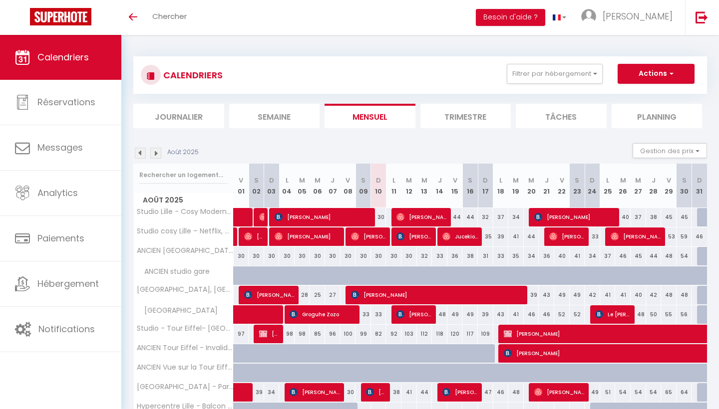
select select "KO"
select select "0"
click at [363, 215] on span "[PERSON_NAME]" at bounding box center [323, 217] width 98 height 19
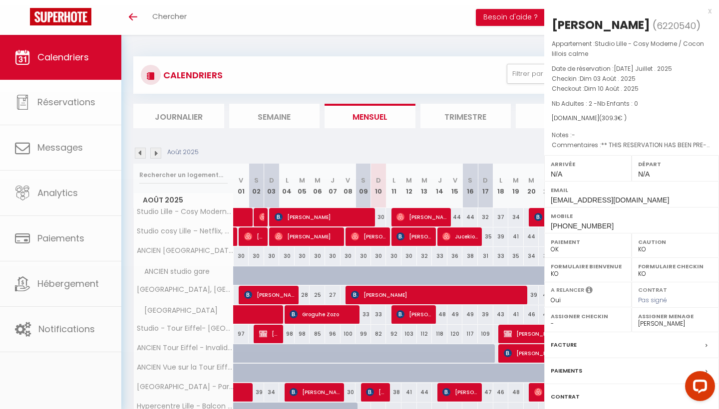
select select "25191"
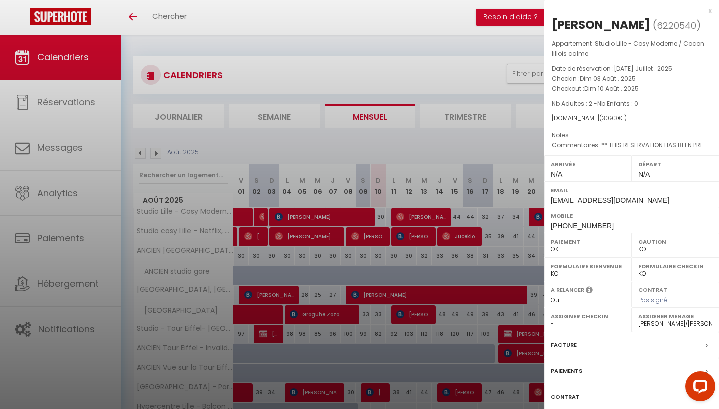
click at [503, 143] on div at bounding box center [359, 204] width 719 height 409
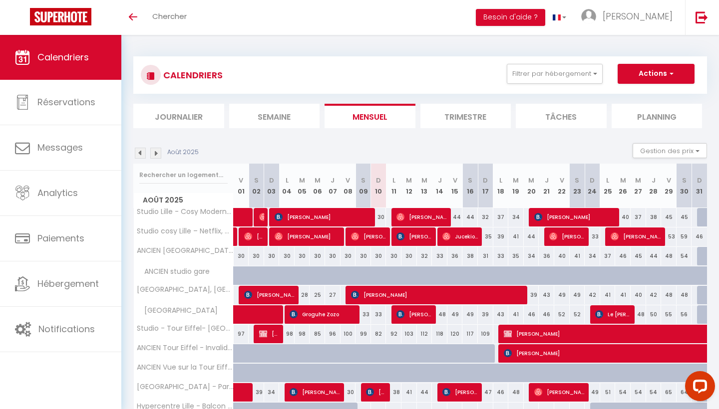
click at [356, 220] on span "[PERSON_NAME]" at bounding box center [323, 217] width 98 height 19
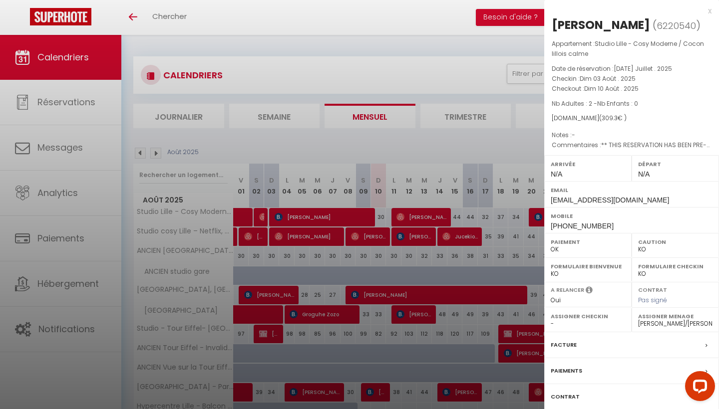
click at [333, 246] on div at bounding box center [359, 204] width 719 height 409
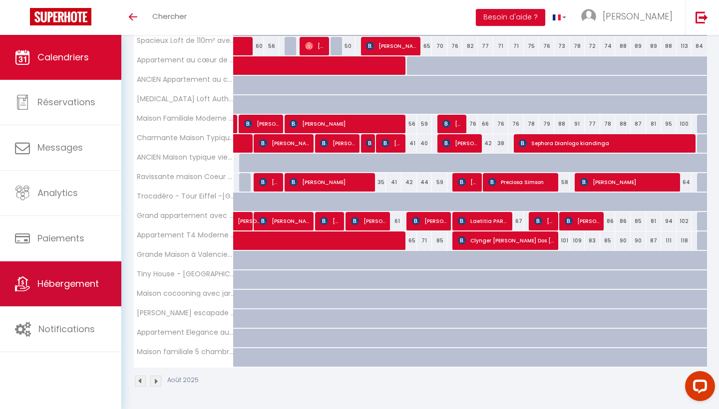
scroll to position [696, 0]
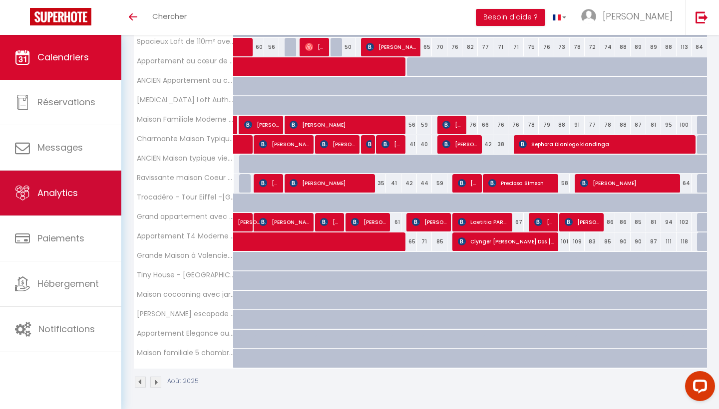
click at [74, 193] on span "Analytics" at bounding box center [57, 193] width 40 height 12
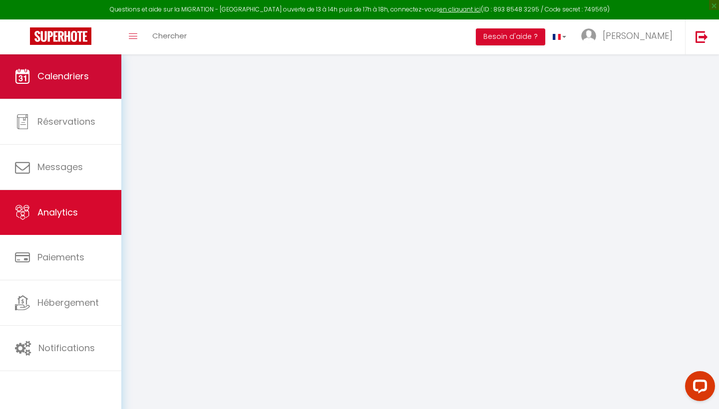
select select "2025"
select select "8"
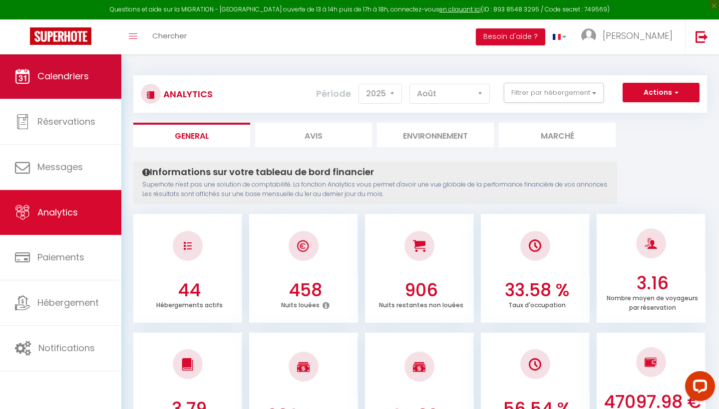
click at [84, 74] on span "Calendriers" at bounding box center [62, 76] width 51 height 12
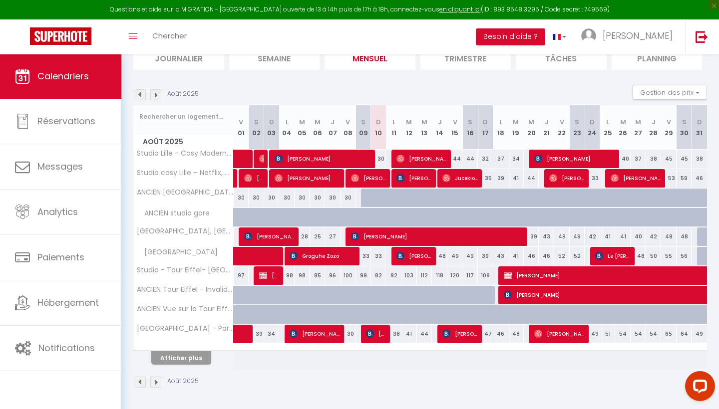
click at [186, 356] on button "Afficher plus" at bounding box center [181, 357] width 60 height 13
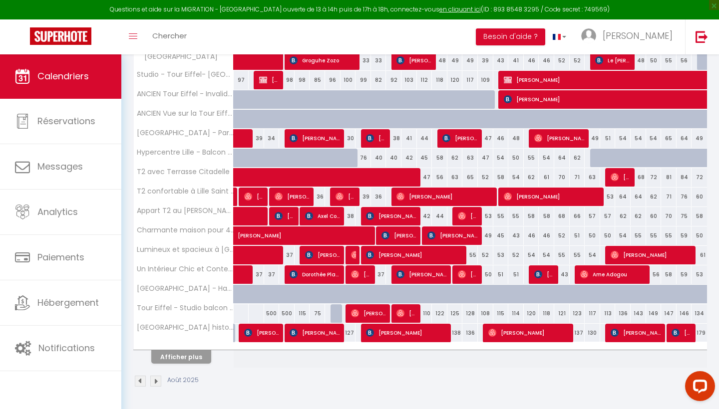
scroll to position [272, 0]
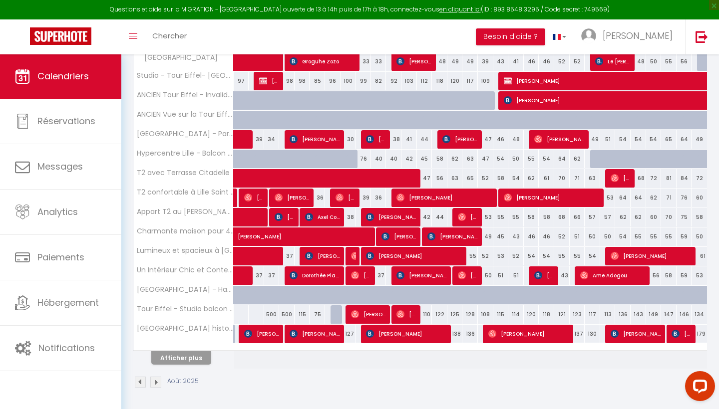
click at [180, 357] on button "Afficher plus" at bounding box center [181, 357] width 60 height 13
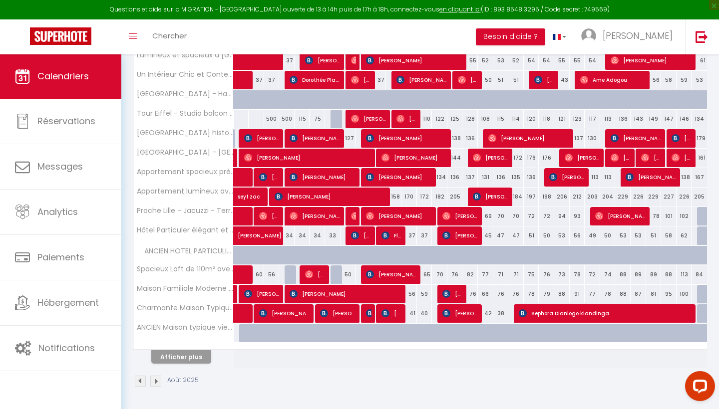
scroll to position [467, 0]
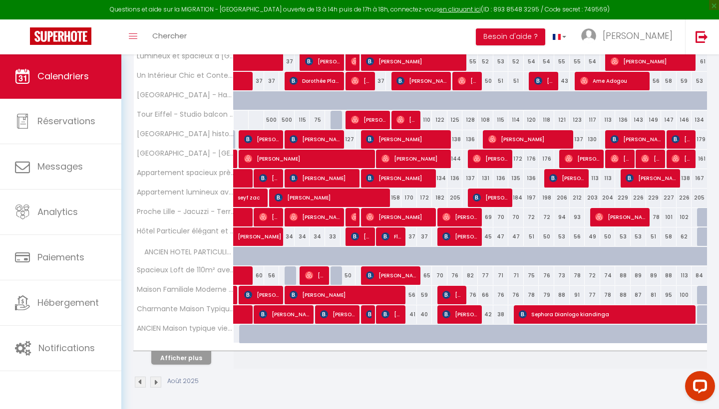
click at [182, 356] on button "Afficher plus" at bounding box center [181, 357] width 60 height 13
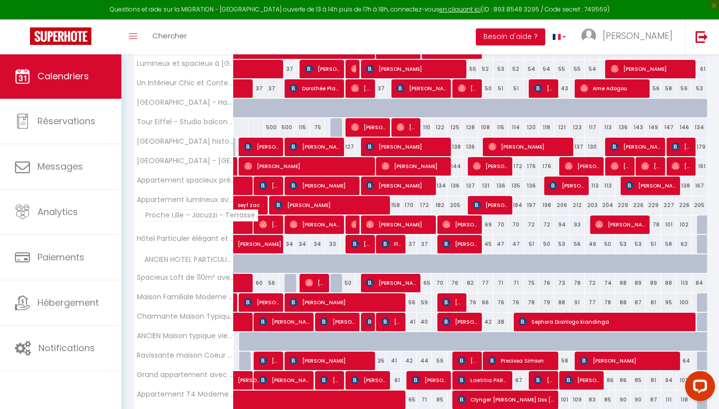
scroll to position [460, 0]
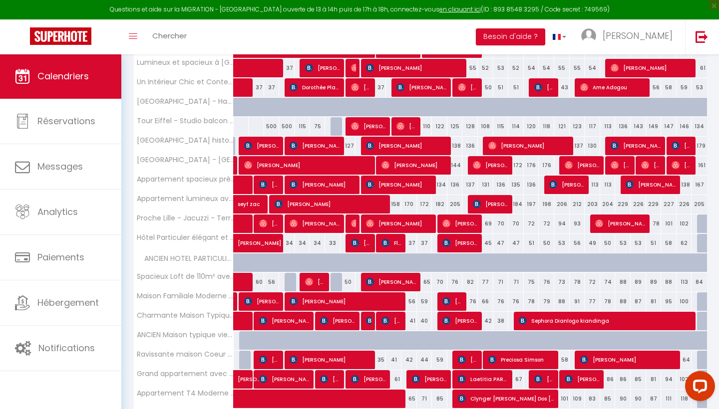
click at [368, 319] on img at bounding box center [370, 321] width 8 height 8
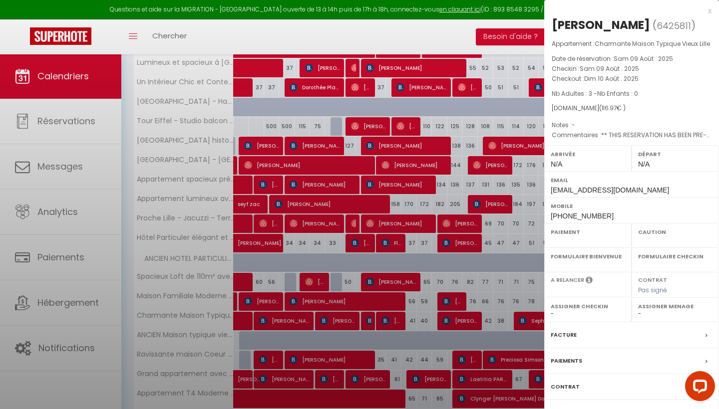
select select "OK"
select select "KO"
select select "0"
select select "1"
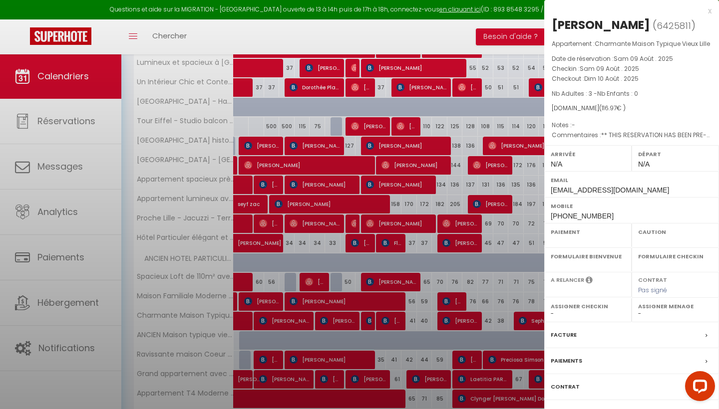
select select
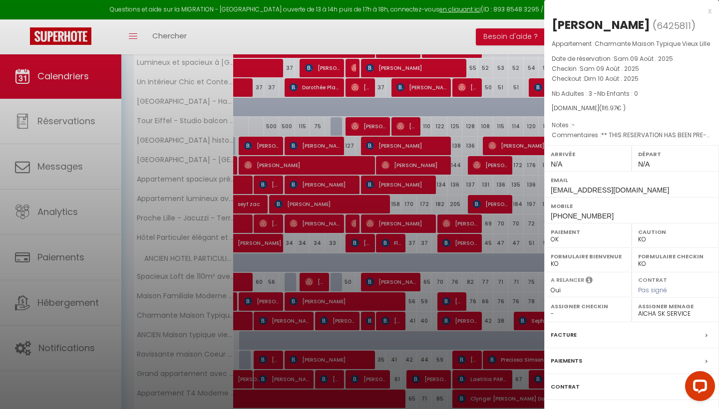
click at [387, 324] on div at bounding box center [359, 204] width 719 height 409
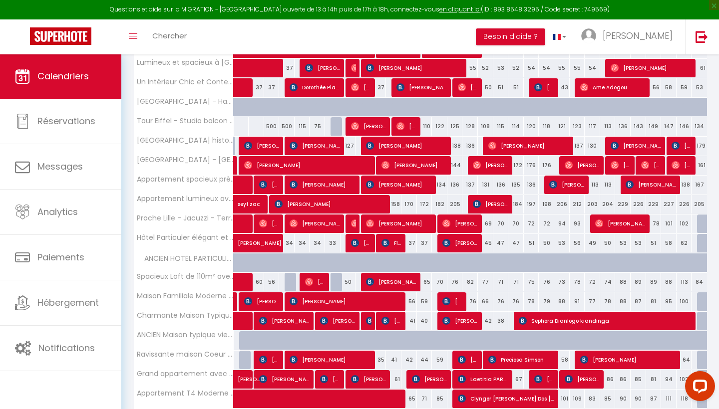
click at [387, 324] on img at bounding box center [385, 321] width 8 height 8
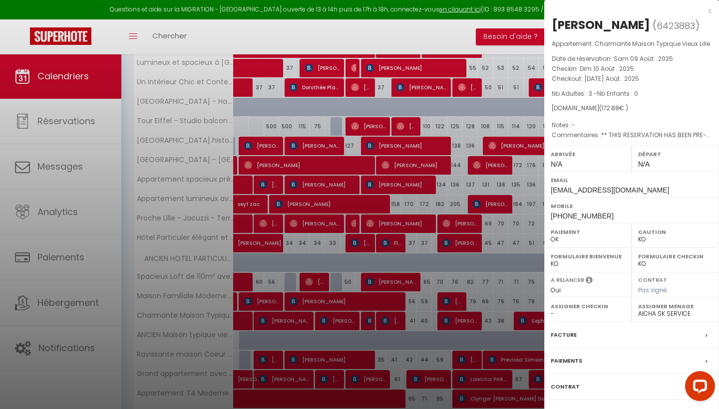
click at [248, 110] on div at bounding box center [359, 204] width 719 height 409
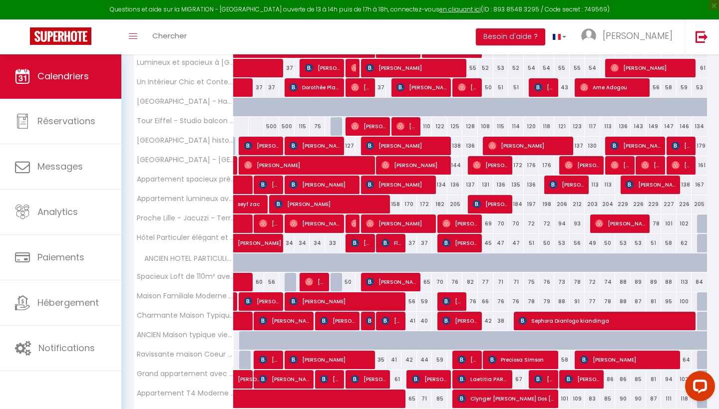
click at [325, 145] on span "[PERSON_NAME]" at bounding box center [314, 145] width 51 height 19
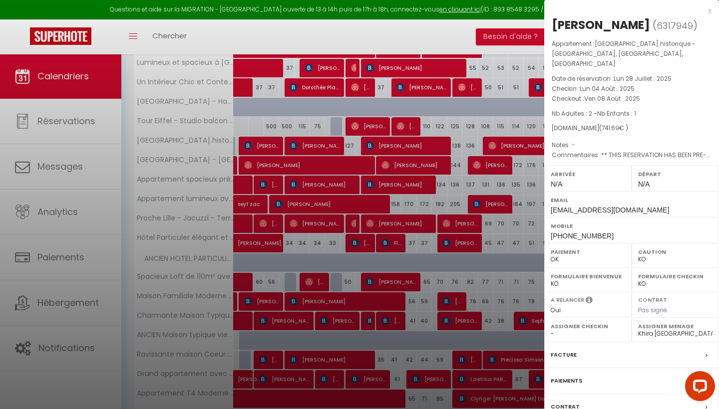
click at [325, 145] on div at bounding box center [359, 204] width 719 height 409
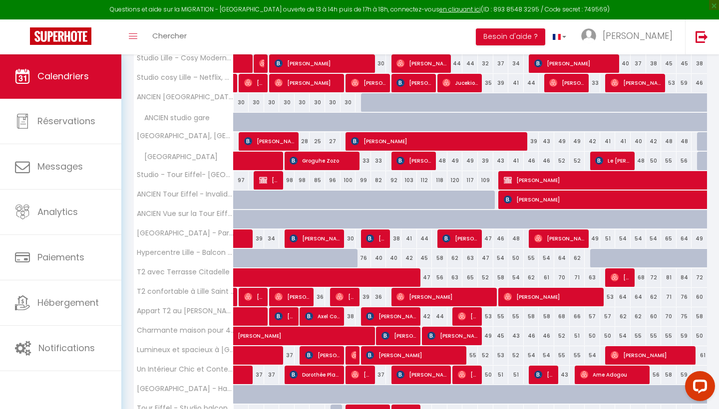
scroll to position [192, 0]
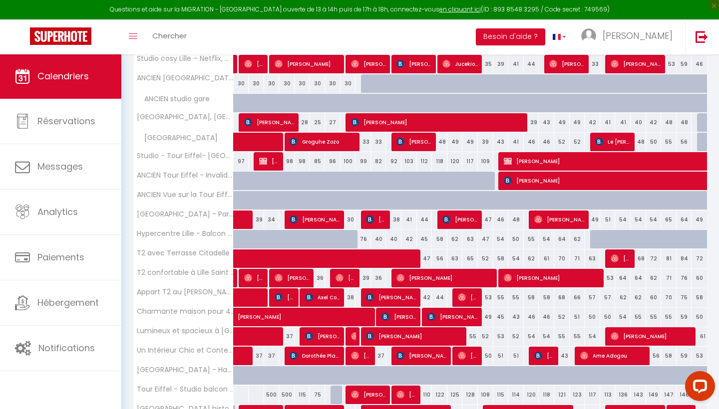
click at [411, 296] on span "[PERSON_NAME]" at bounding box center [391, 297] width 51 height 19
select select "34293"
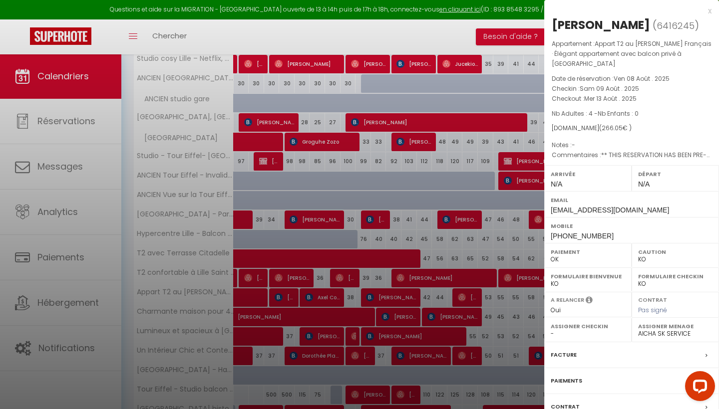
click at [299, 223] on div at bounding box center [359, 204] width 719 height 409
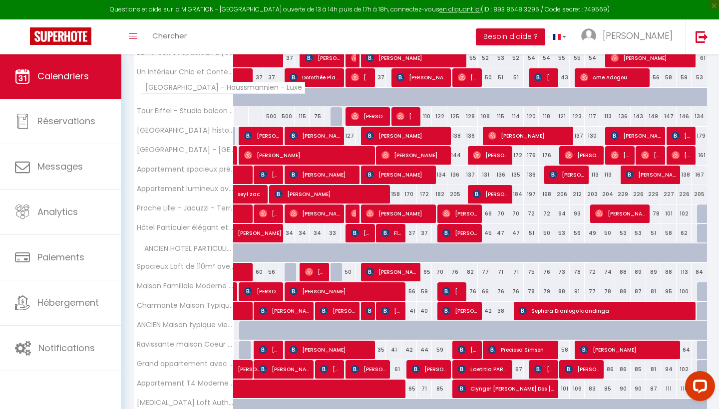
scroll to position [474, 0]
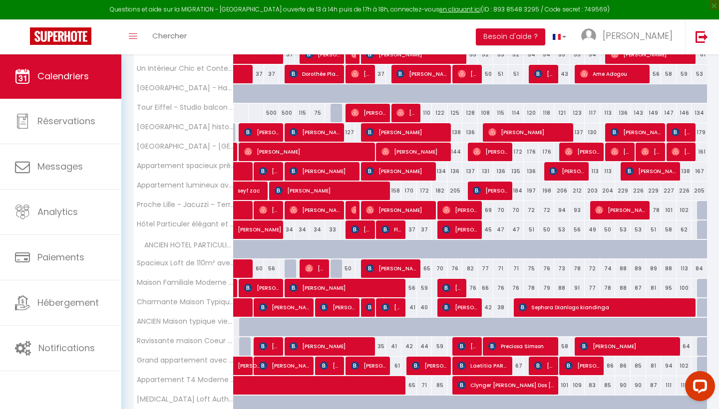
click at [393, 307] on span "[PERSON_NAME]" at bounding box center [391, 307] width 20 height 19
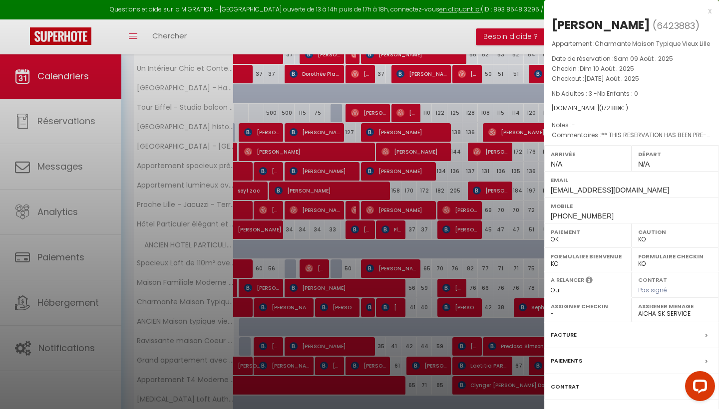
click at [386, 295] on div at bounding box center [359, 204] width 719 height 409
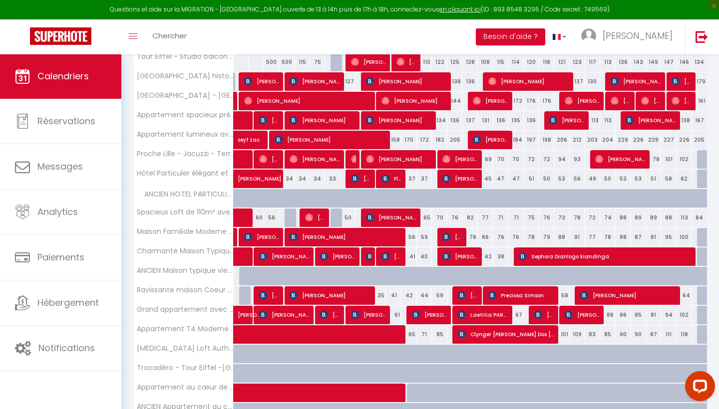
scroll to position [517, 0]
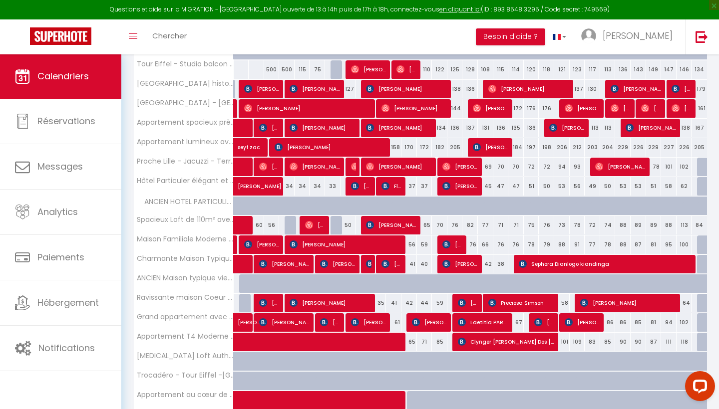
click at [378, 166] on span "[PERSON_NAME]" at bounding box center [399, 166] width 67 height 19
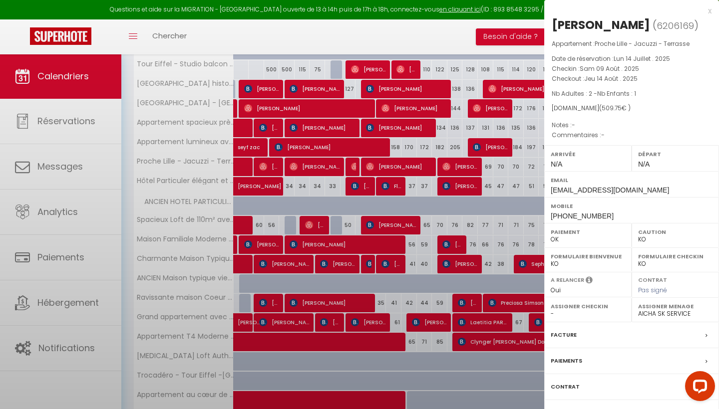
select select "OK"
select select "25191"
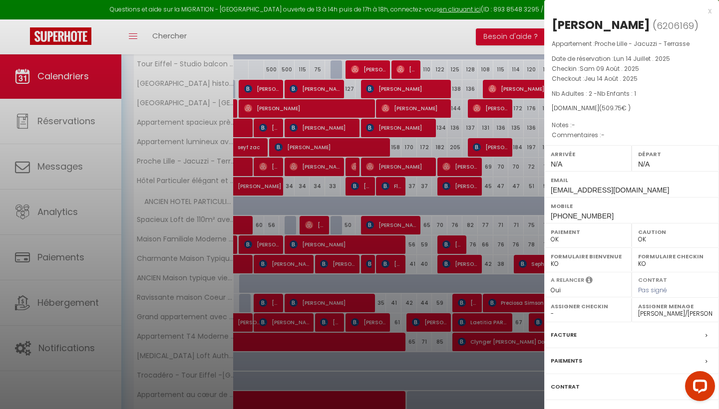
click at [394, 161] on div at bounding box center [359, 204] width 719 height 409
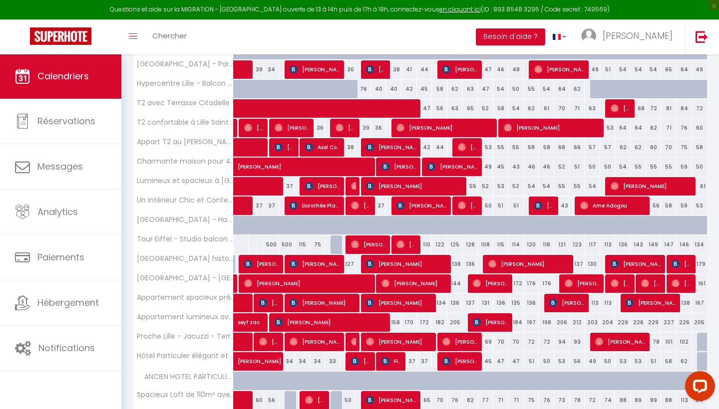
scroll to position [342, 0]
click at [427, 123] on span "[PERSON_NAME]" at bounding box center [445, 127] width 98 height 19
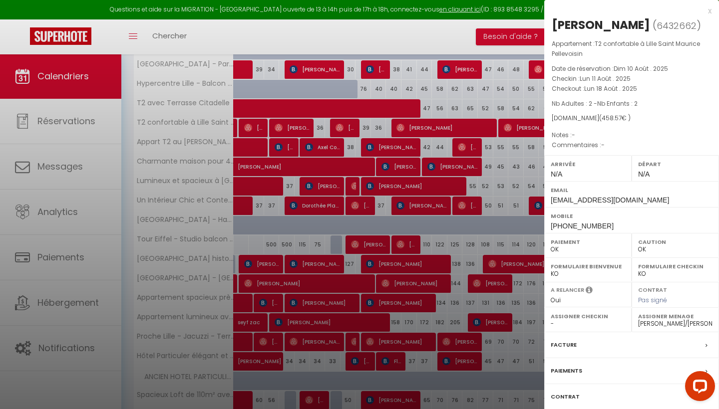
click at [426, 117] on div at bounding box center [359, 204] width 719 height 409
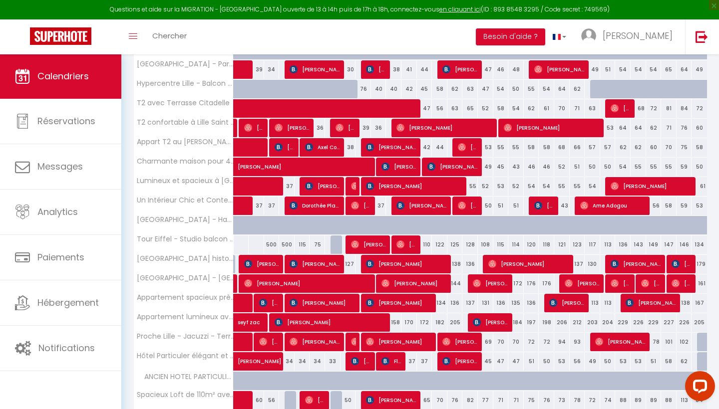
click at [538, 120] on span "[PERSON_NAME]" at bounding box center [553, 127] width 98 height 19
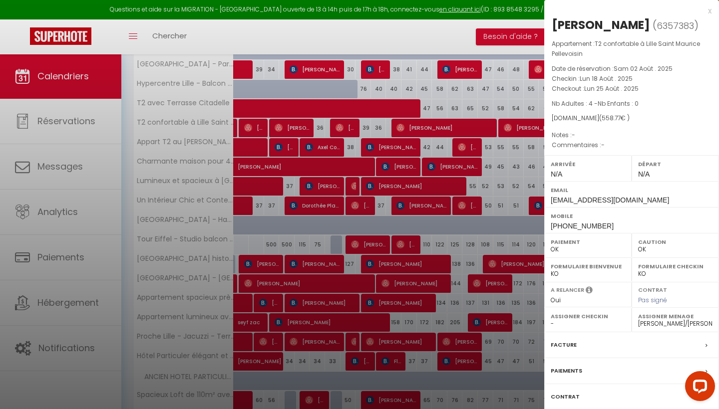
click at [514, 106] on div at bounding box center [359, 204] width 719 height 409
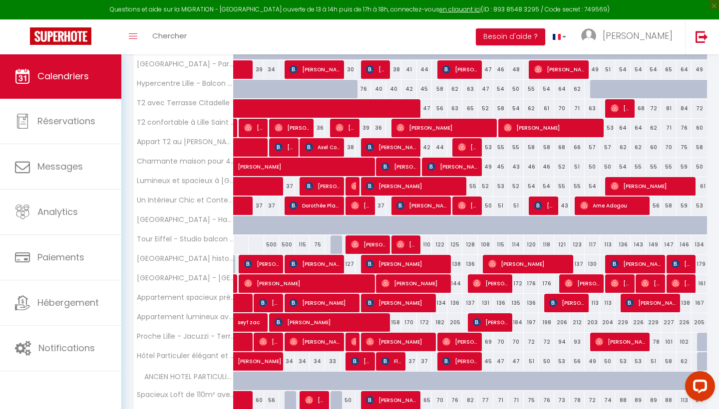
click at [342, 125] on img at bounding box center [339, 128] width 8 height 8
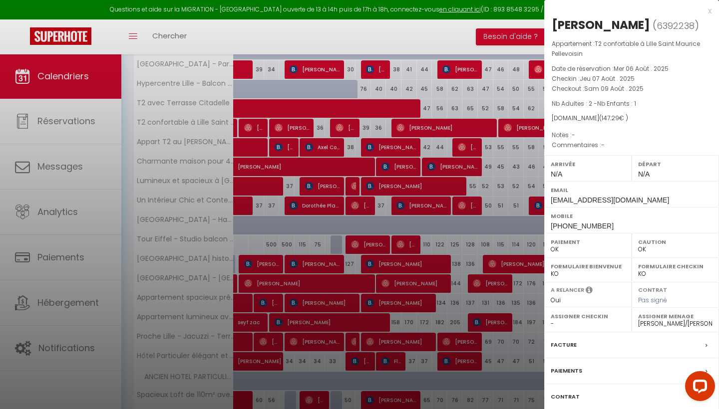
click at [321, 130] on div at bounding box center [359, 204] width 719 height 409
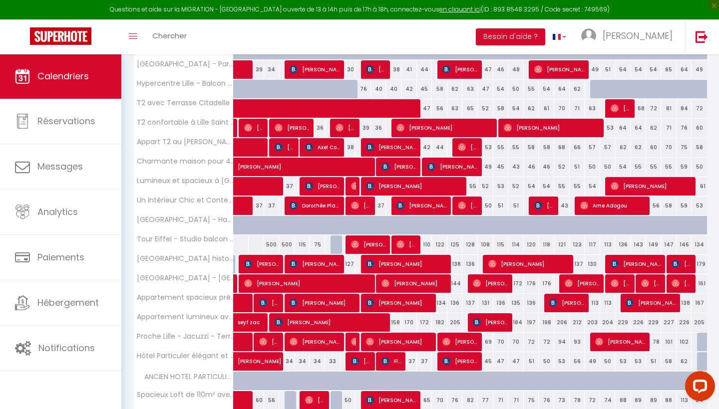
click at [291, 130] on span "[PERSON_NAME]" at bounding box center [292, 127] width 36 height 19
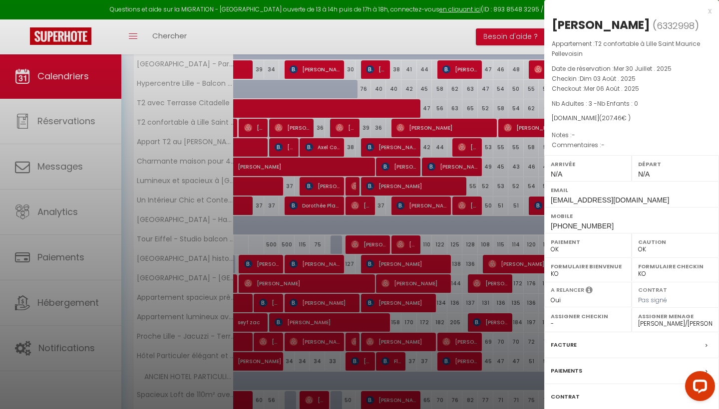
click at [268, 135] on div at bounding box center [359, 204] width 719 height 409
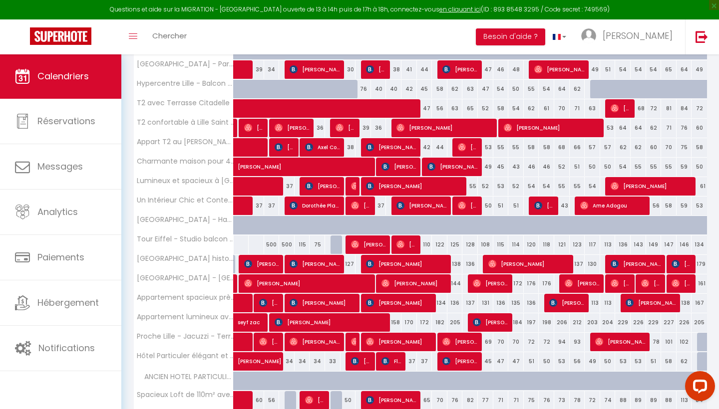
click at [256, 129] on span "[PERSON_NAME]" at bounding box center [254, 127] width 20 height 19
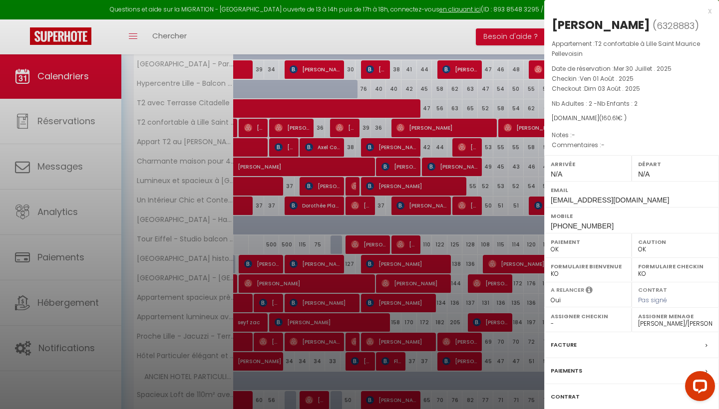
click at [345, 122] on div at bounding box center [359, 204] width 719 height 409
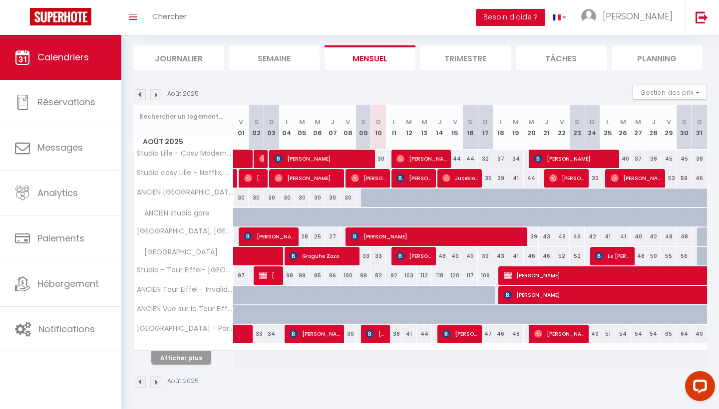
click at [193, 357] on button "Afficher plus" at bounding box center [181, 357] width 60 height 13
select select
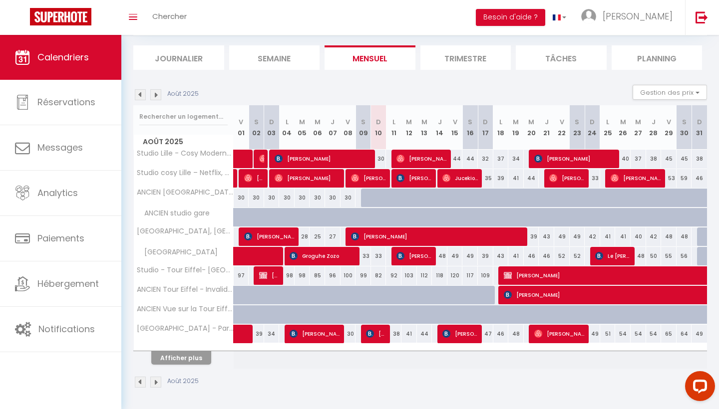
select select
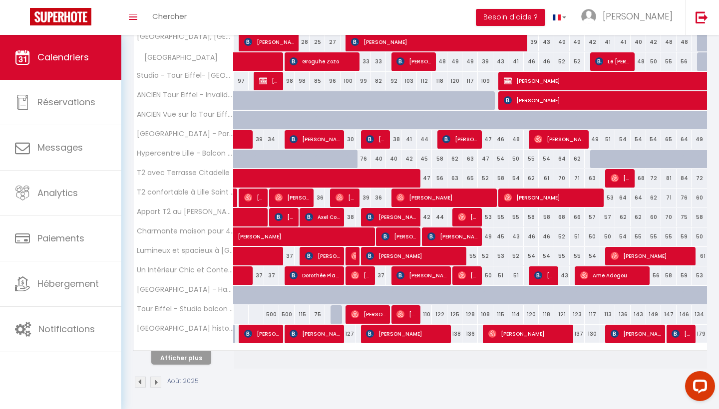
click at [192, 358] on button "Afficher plus" at bounding box center [181, 357] width 60 height 13
select select
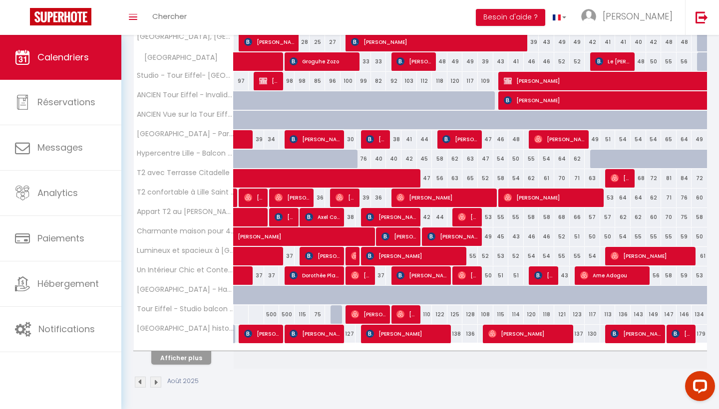
select select
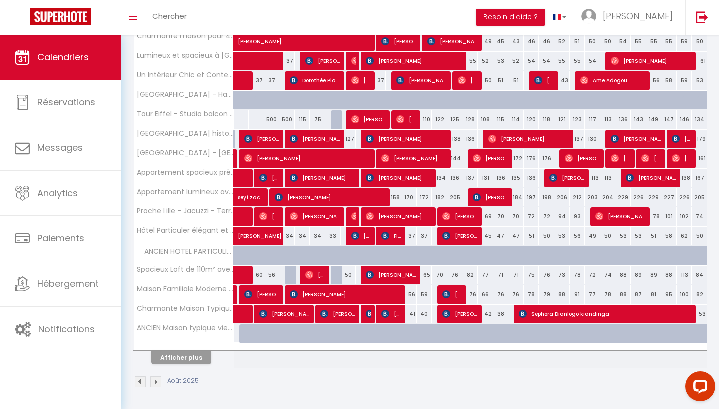
scroll to position [448, 0]
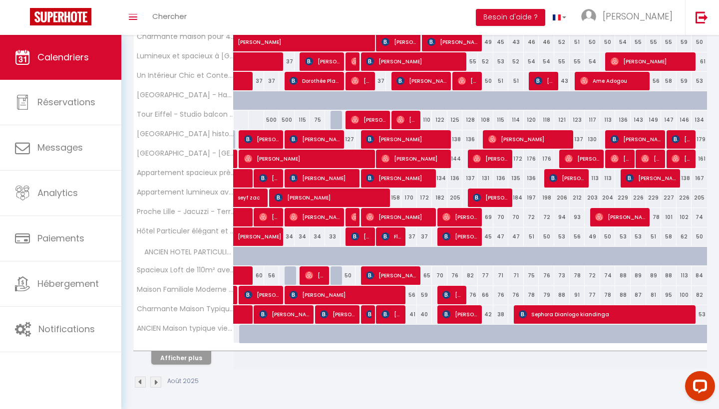
click at [365, 314] on div at bounding box center [368, 314] width 15 height 19
click at [371, 308] on div at bounding box center [366, 314] width 15 height 19
click at [388, 313] on img at bounding box center [385, 314] width 8 height 8
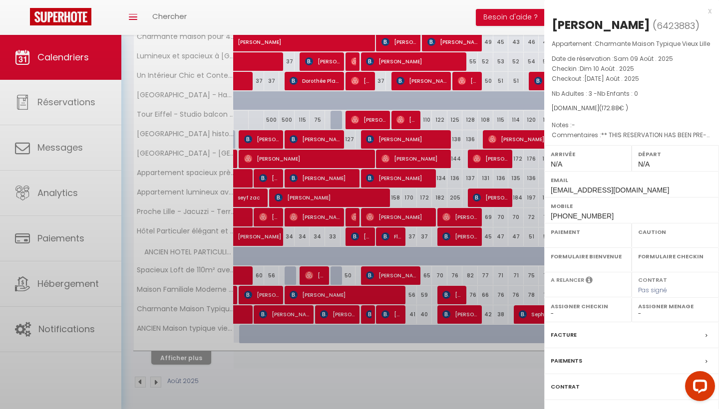
select select "OK"
select select "KO"
select select "0"
select select "1"
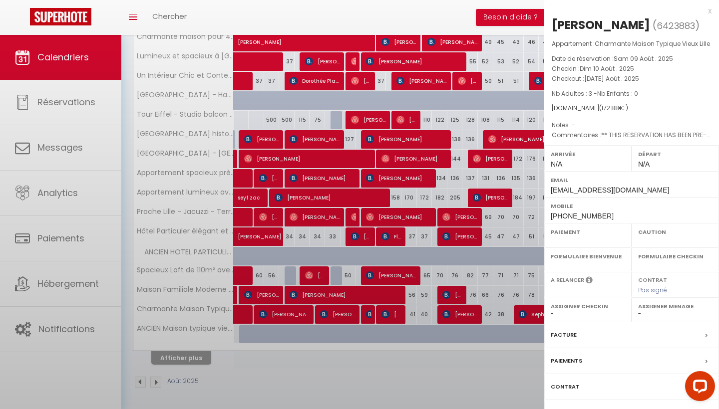
select select
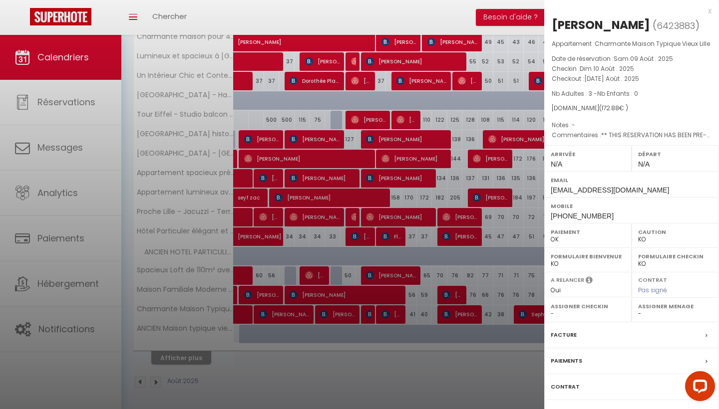
select select "34293"
click at [387, 298] on div at bounding box center [359, 204] width 719 height 409
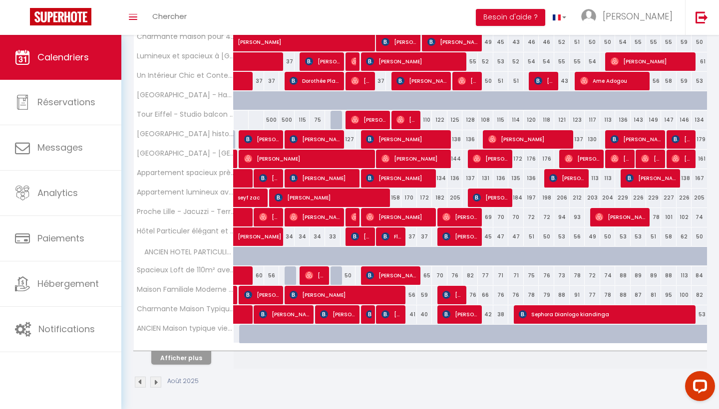
click at [392, 318] on span "[PERSON_NAME]" at bounding box center [391, 314] width 20 height 19
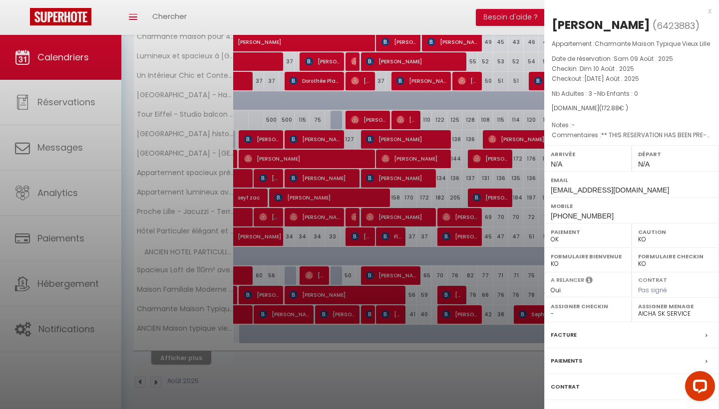
click at [367, 161] on div at bounding box center [359, 204] width 719 height 409
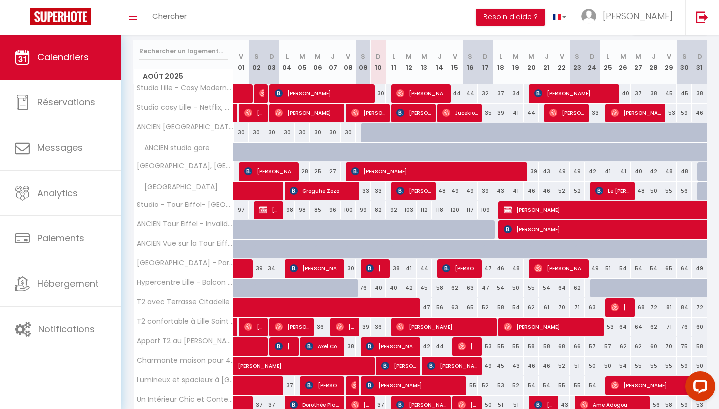
scroll to position [119, 0]
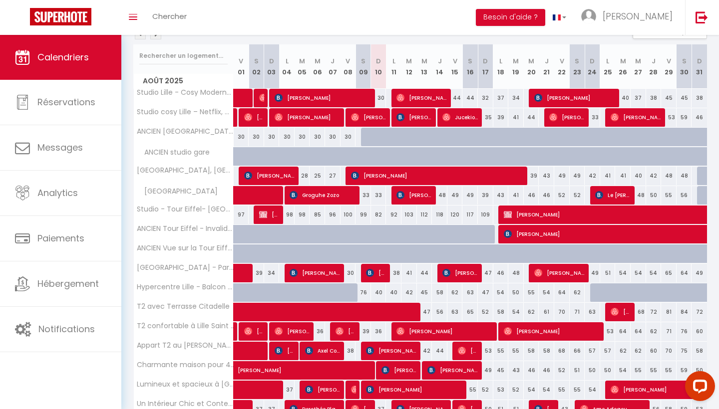
click at [413, 95] on span "[PERSON_NAME]" at bounding box center [421, 97] width 51 height 19
select select "OK"
select select "25191"
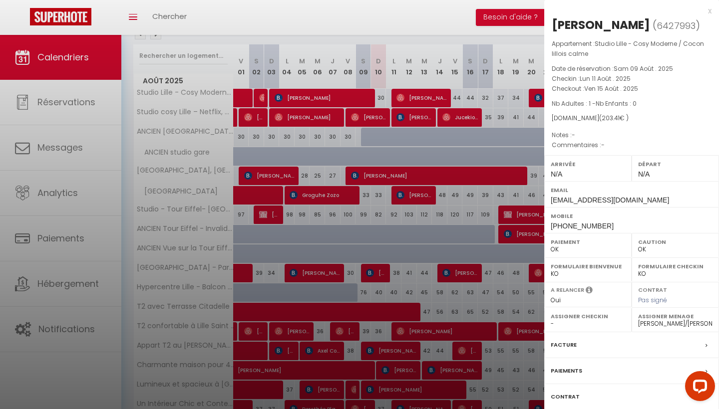
click at [401, 100] on div at bounding box center [359, 204] width 719 height 409
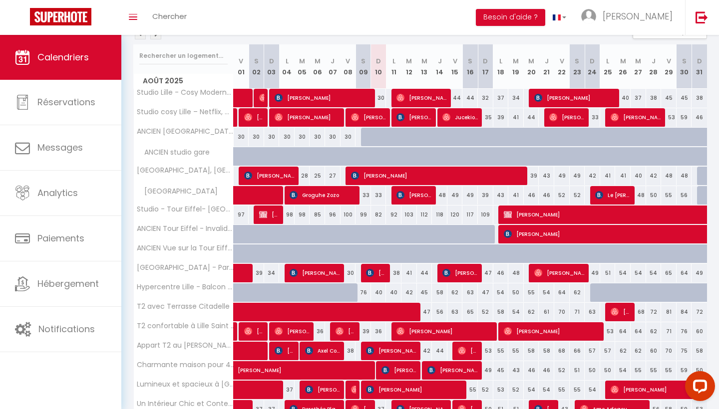
click at [359, 98] on span "[PERSON_NAME]" at bounding box center [323, 97] width 98 height 19
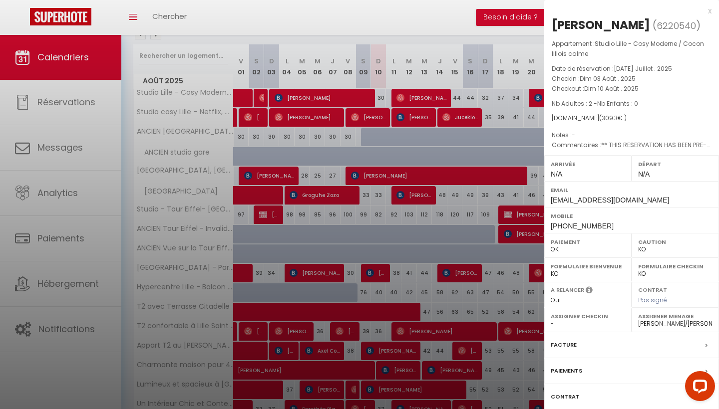
click at [398, 102] on div at bounding box center [359, 204] width 719 height 409
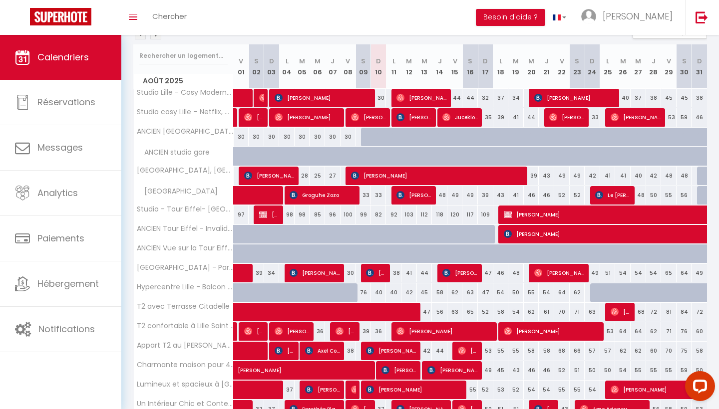
click at [395, 97] on div at bounding box center [398, 98] width 15 height 19
click at [364, 100] on span "[PERSON_NAME]" at bounding box center [323, 97] width 98 height 19
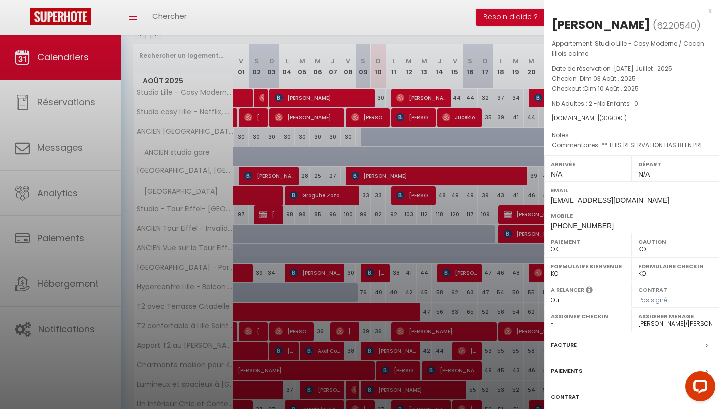
click at [409, 88] on div at bounding box center [359, 204] width 719 height 409
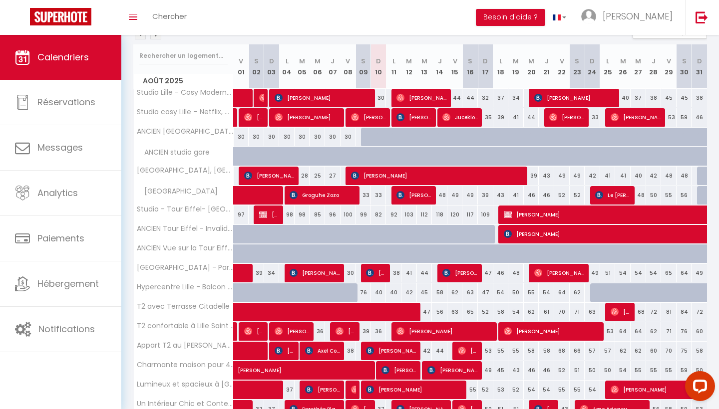
click at [397, 93] on span "[PERSON_NAME]" at bounding box center [421, 97] width 51 height 19
select select "OK"
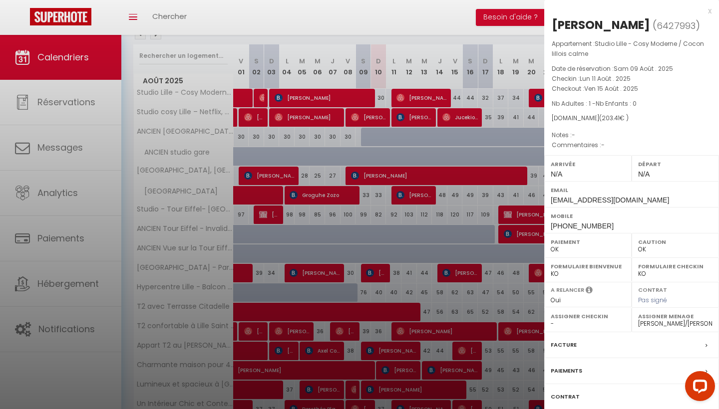
click at [377, 93] on div at bounding box center [359, 204] width 719 height 409
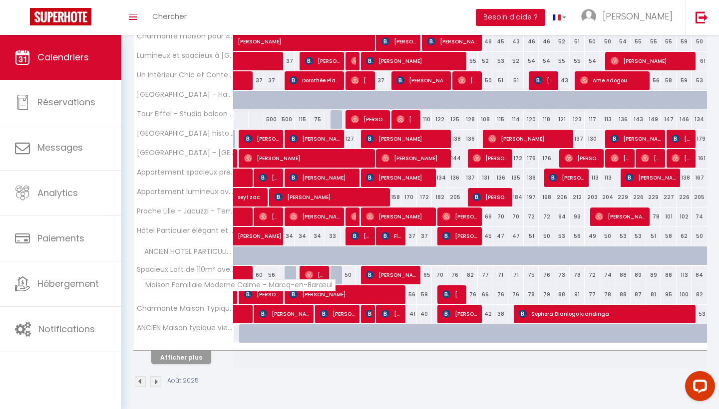
scroll to position [448, 0]
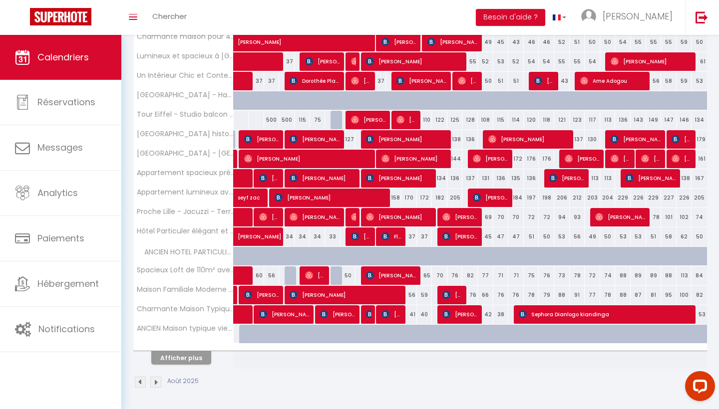
click at [186, 354] on button "Afficher plus" at bounding box center [181, 357] width 60 height 13
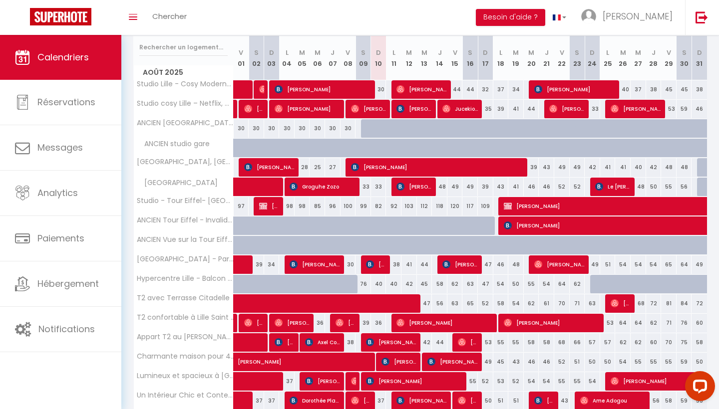
scroll to position [76, 0]
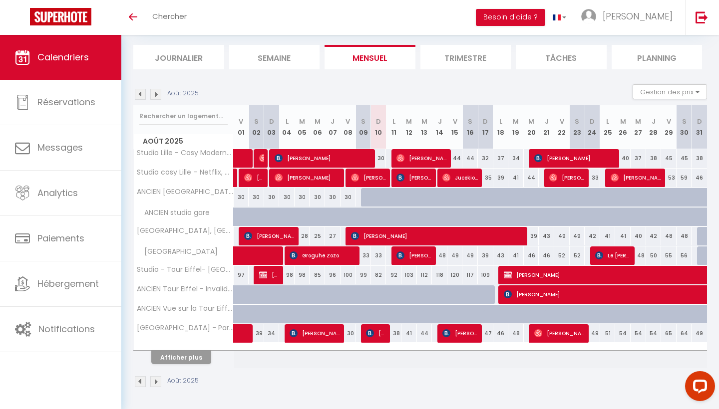
scroll to position [58, 0]
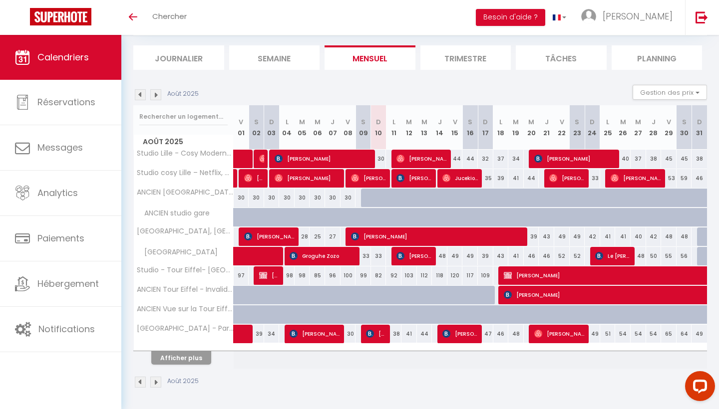
click at [194, 359] on button "Afficher plus" at bounding box center [181, 357] width 60 height 13
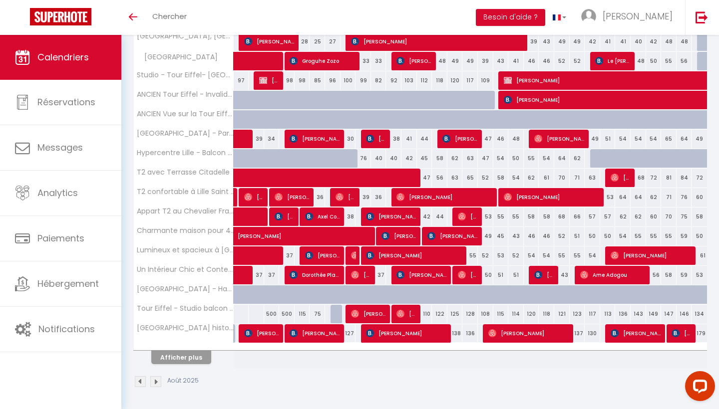
scroll to position [253, 0]
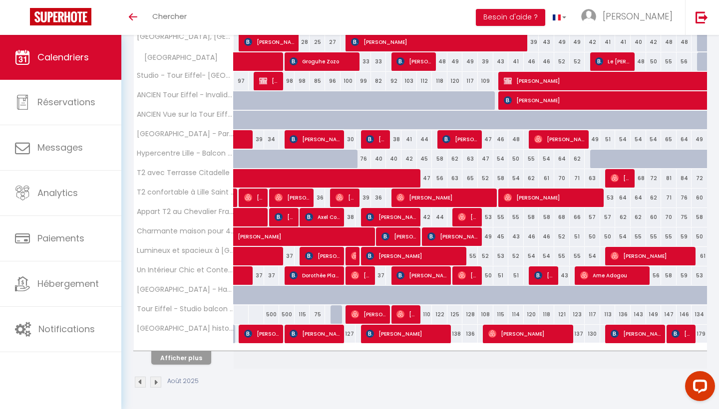
click at [193, 359] on button "Afficher plus" at bounding box center [181, 357] width 60 height 13
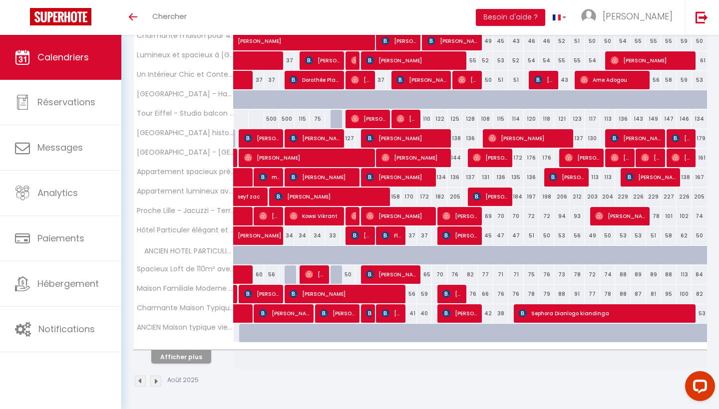
scroll to position [448, 0]
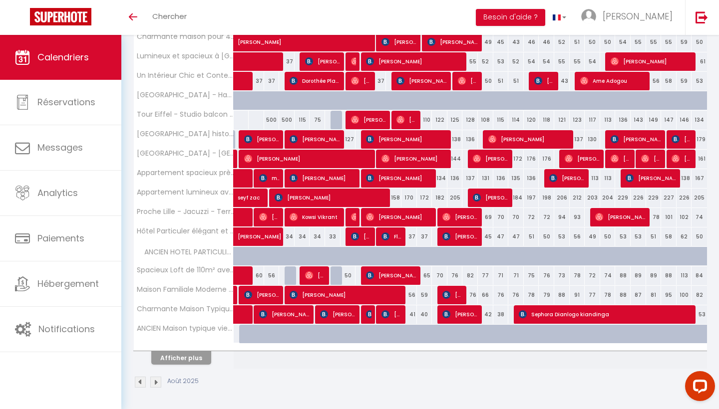
click at [193, 359] on button "Afficher plus" at bounding box center [181, 357] width 60 height 13
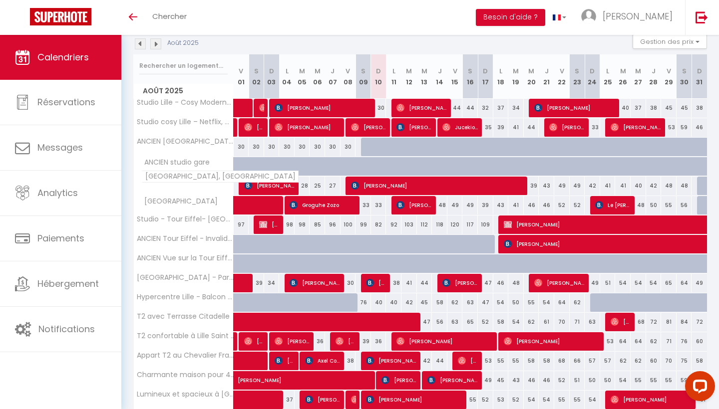
scroll to position [109, 0]
